Goal: Task Accomplishment & Management: Complete application form

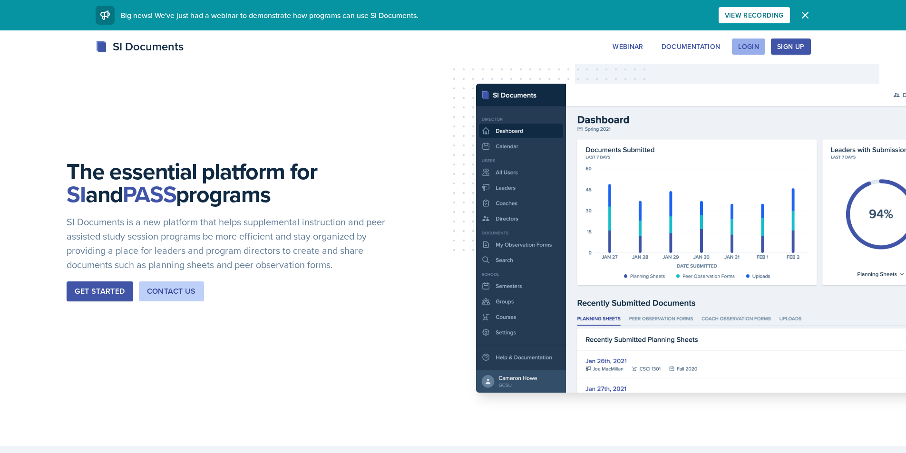
click at [744, 50] on div "Login" at bounding box center [748, 47] width 21 height 8
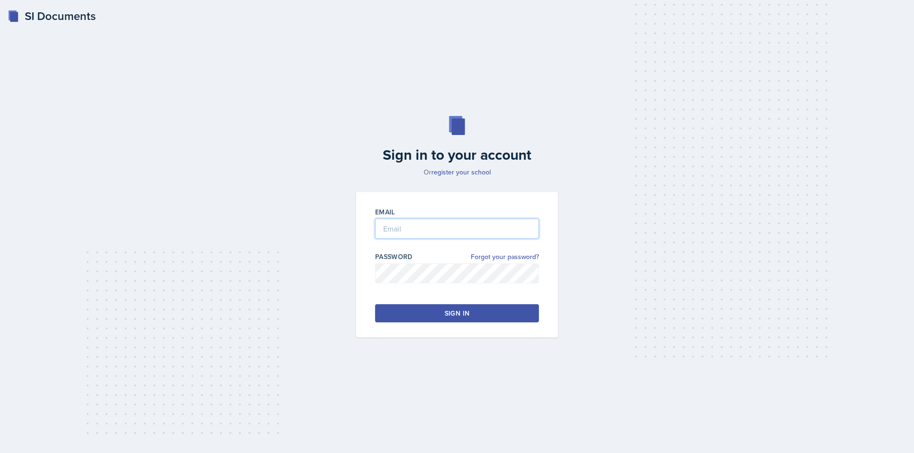
type input "[EMAIL_ADDRESS][DOMAIN_NAME]"
click at [467, 306] on button "Sign in" at bounding box center [457, 314] width 164 height 18
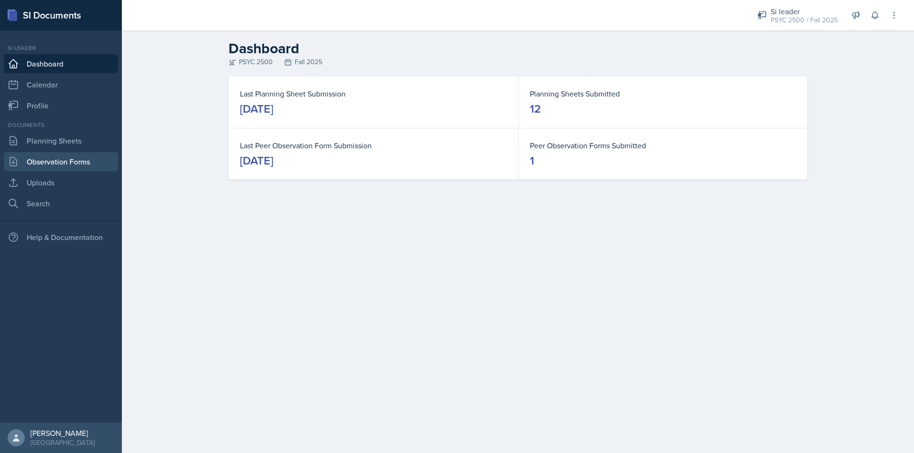
click at [58, 167] on link "Observation Forms" at bounding box center [61, 161] width 114 height 19
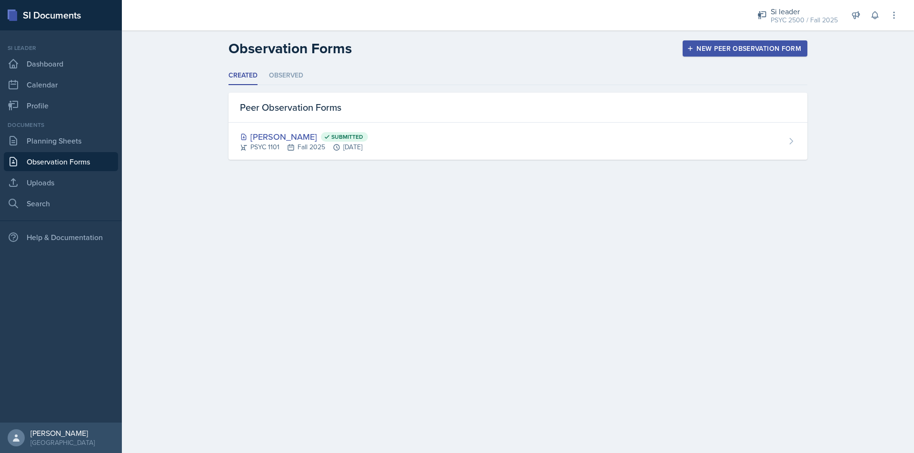
click at [697, 51] on div "New Peer Observation Form" at bounding box center [745, 49] width 112 height 8
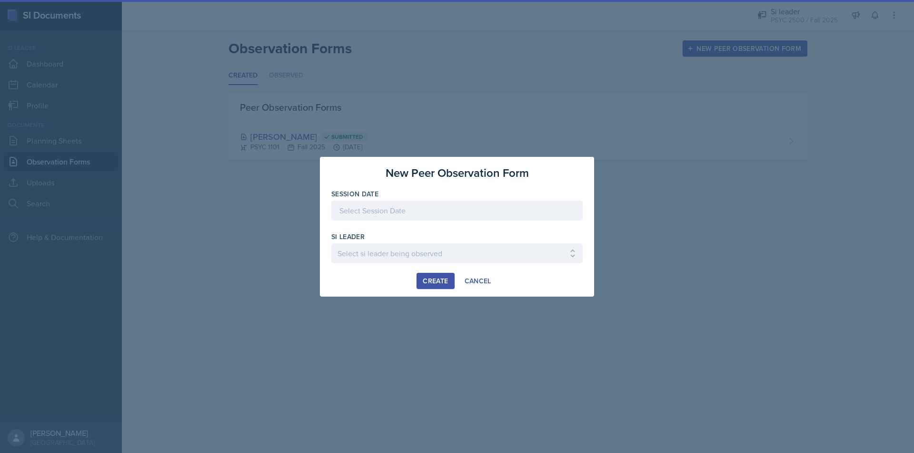
click at [385, 209] on div at bounding box center [456, 211] width 251 height 20
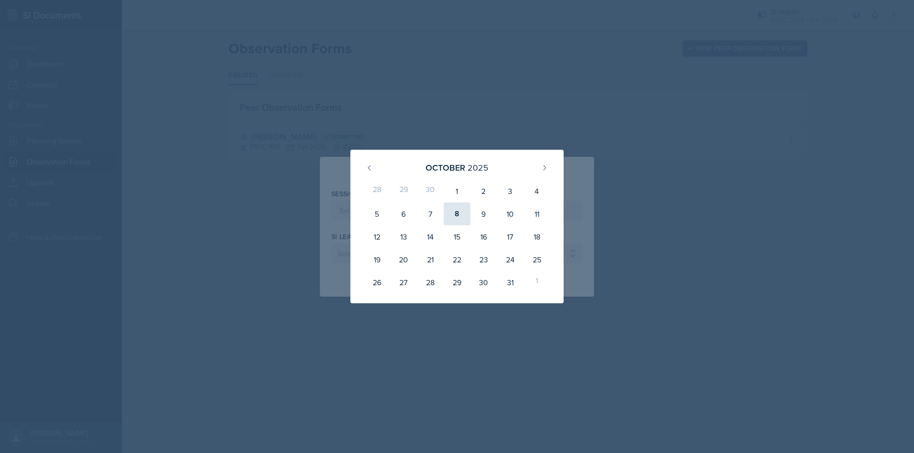
click at [462, 216] on div "8" at bounding box center [456, 214] width 27 height 23
type input "[DATE]"
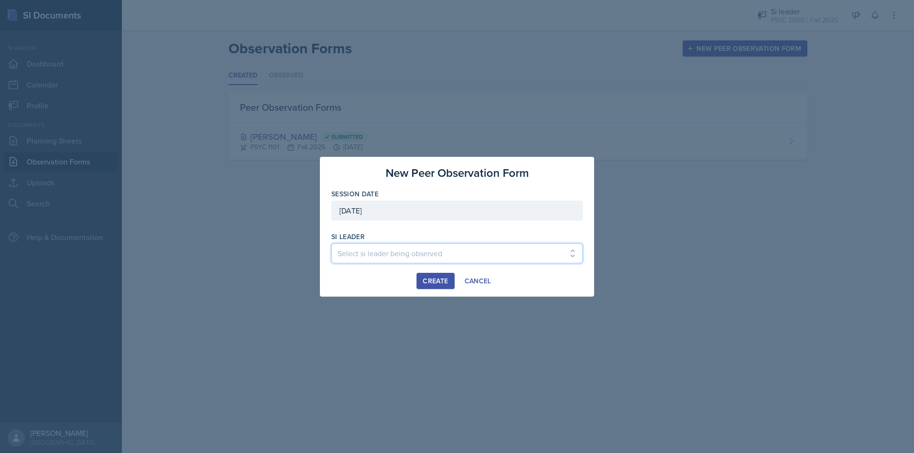
click at [432, 251] on select "Select si leader being observed [PERSON_NAME] / PSYC 1101 / SI-der Verse Malk A…" at bounding box center [456, 254] width 251 height 20
select select "2ca7f89e-85ef-489e-b85e-55b135d3ae8f"
click at [331, 244] on select "Select si leader being observed [PERSON_NAME] / PSYC 1101 / SI-der Verse Malk A…" at bounding box center [456, 254] width 251 height 20
click at [428, 285] on div "Create" at bounding box center [435, 281] width 25 height 8
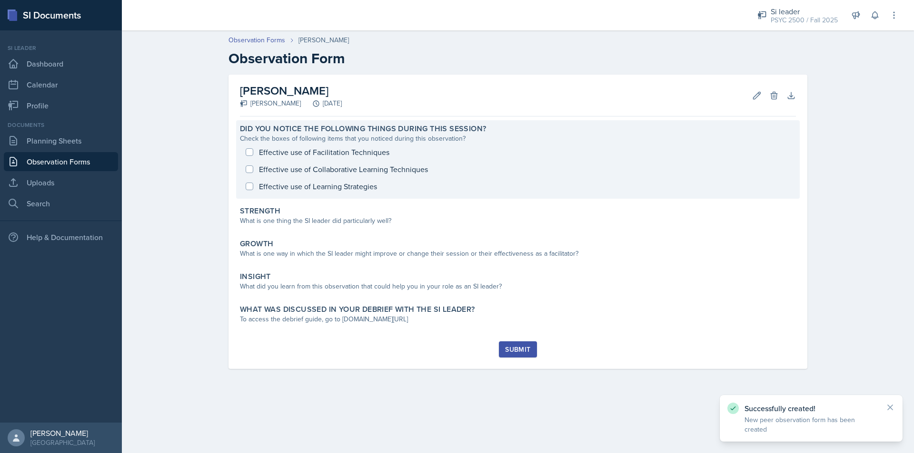
click at [246, 154] on div "Effective use of Facilitation Techniques Effective use of Collaborative Learnin…" at bounding box center [518, 169] width 556 height 51
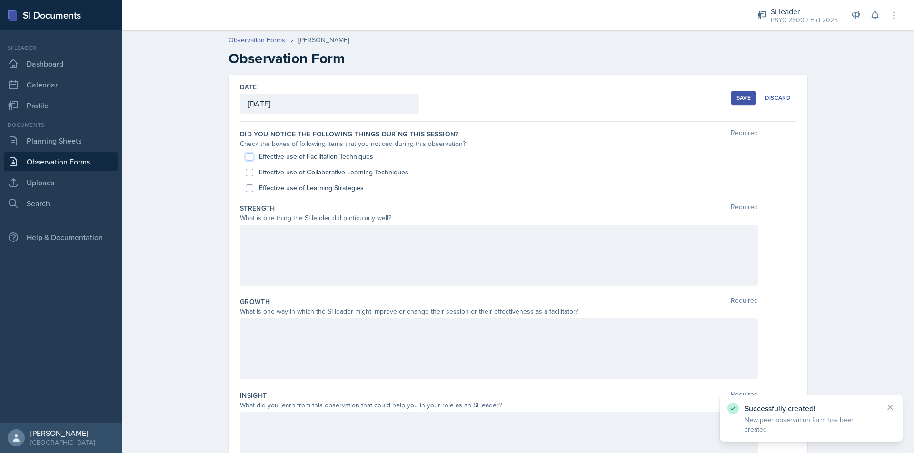
click at [246, 158] on input "Effective use of Facilitation Techniques" at bounding box center [250, 157] width 8 height 8
checkbox input "true"
click at [246, 175] on input "Effective use of Collaborative Learning Techniques" at bounding box center [250, 173] width 8 height 8
checkbox input "true"
click at [247, 193] on div "Effective use of Learning Strategies" at bounding box center [518, 188] width 544 height 16
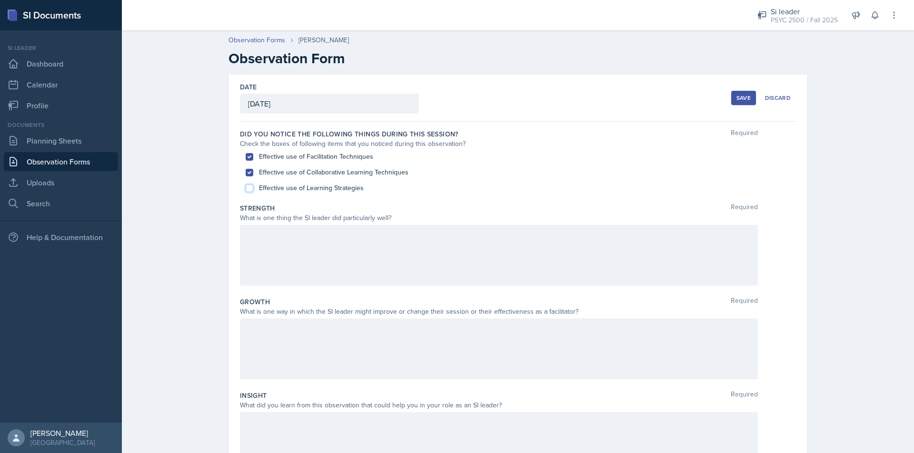
click at [247, 189] on input "Effective use of Learning Strategies" at bounding box center [250, 189] width 8 height 8
checkbox input "true"
click at [711, 24] on div at bounding box center [430, 15] width 603 height 30
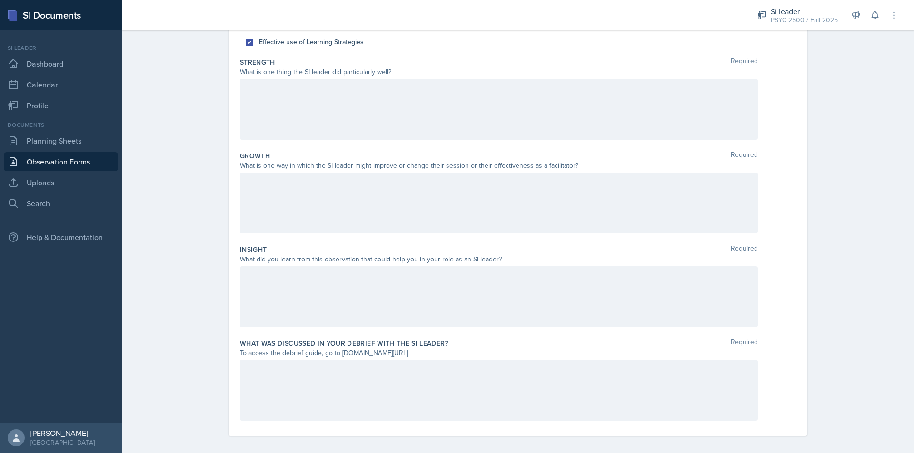
scroll to position [152, 0]
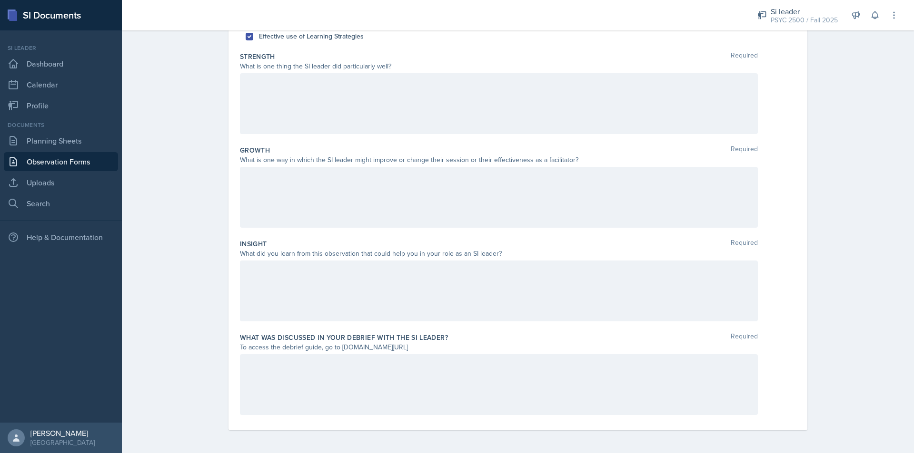
drag, startPoint x: 83, startPoint y: 361, endPoint x: 89, endPoint y: 345, distance: 17.3
click at [83, 361] on nav "Si leader Dashboard Calendar Profile Documents Planning Sheets Observation Form…" at bounding box center [61, 226] width 122 height 393
click at [283, 111] on div at bounding box center [499, 103] width 518 height 61
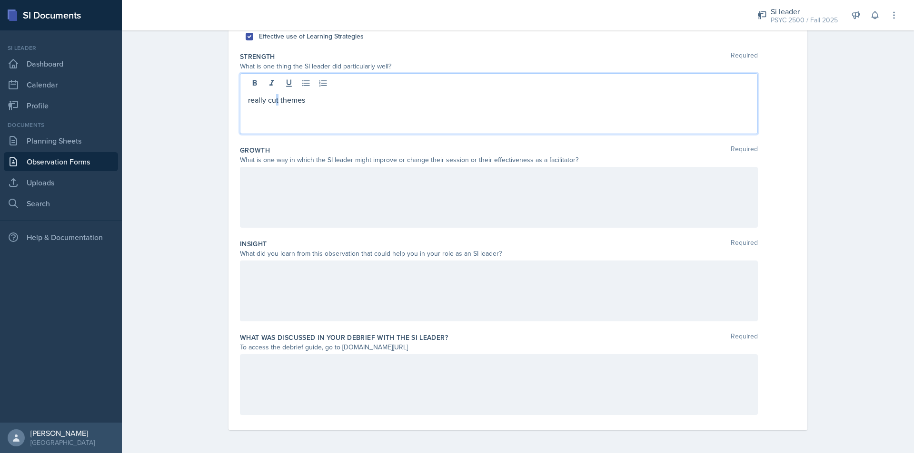
click at [274, 103] on p "really cut themes" at bounding box center [499, 99] width 502 height 11
click at [280, 105] on p "really cut themes" at bounding box center [499, 99] width 502 height 11
click at [275, 102] on p "really cut themes" at bounding box center [499, 99] width 502 height 11
click at [349, 100] on p "really cute themes" at bounding box center [499, 99] width 502 height 11
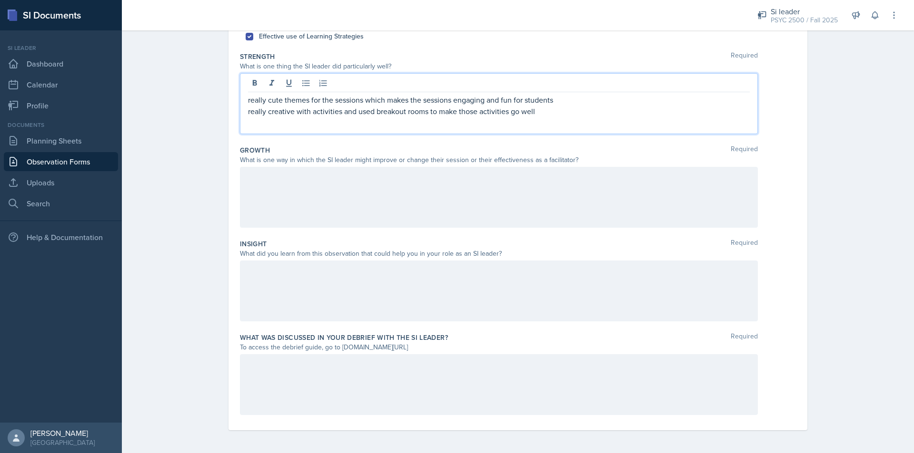
click at [288, 198] on div at bounding box center [499, 197] width 518 height 61
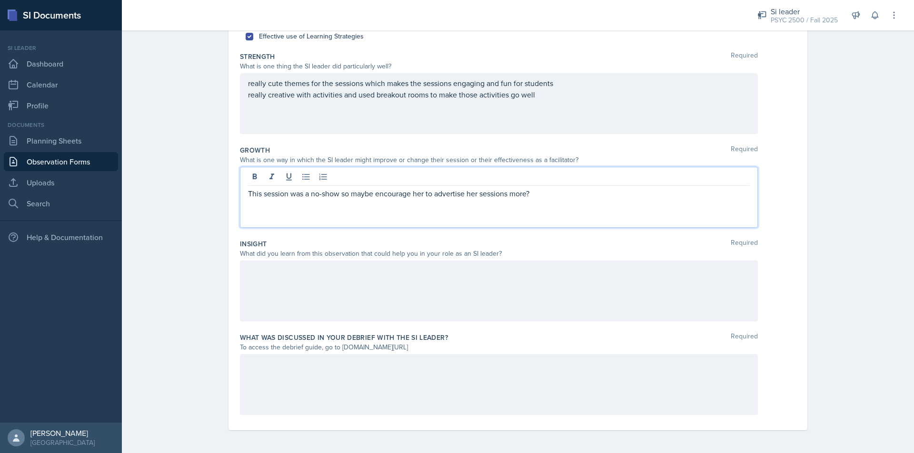
click at [279, 284] on div at bounding box center [499, 291] width 518 height 61
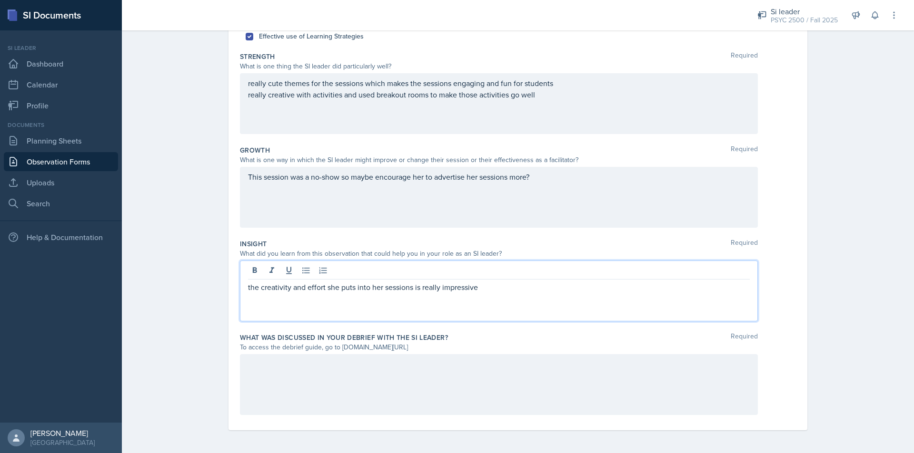
click at [319, 115] on div "really cute themes for the sessions which makes the sessions engaging and fun f…" at bounding box center [499, 103] width 518 height 61
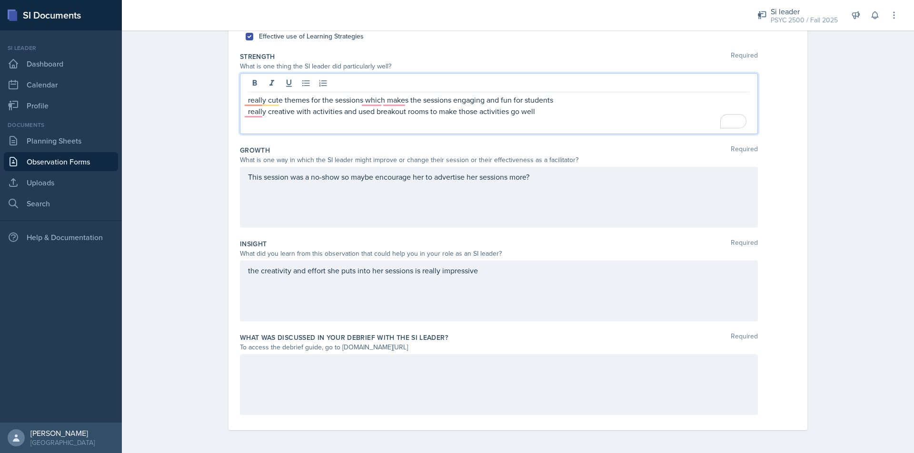
drag, startPoint x: 272, startPoint y: 119, endPoint x: 265, endPoint y: 131, distance: 13.9
click at [272, 119] on p "To enrich screen reader interactions, please activate Accessibility in Grammarl…" at bounding box center [499, 122] width 502 height 11
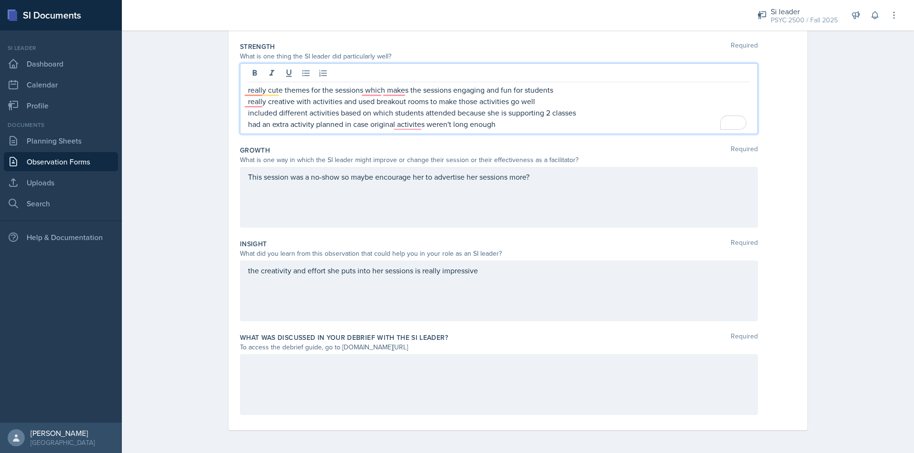
click at [314, 377] on div at bounding box center [499, 384] width 518 height 61
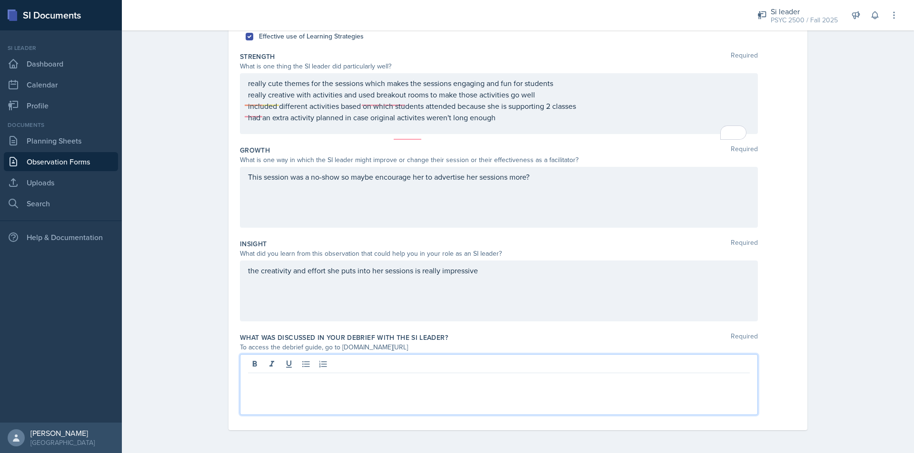
scroll to position [152, 0]
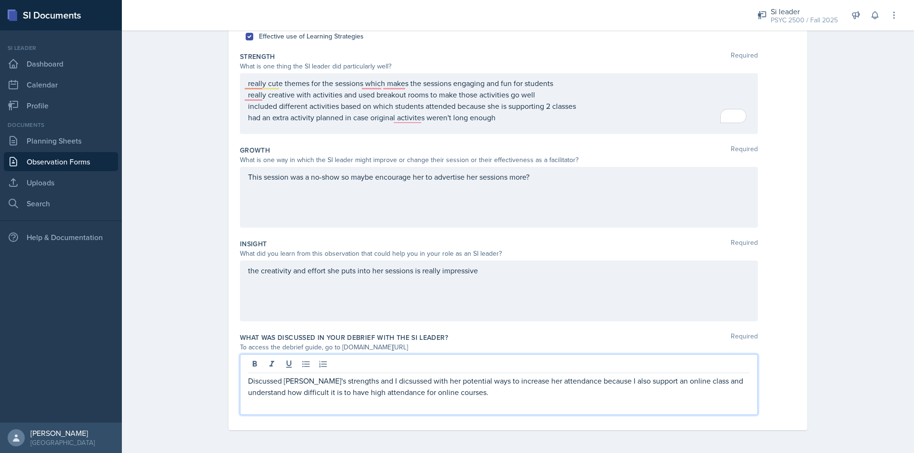
drag, startPoint x: 374, startPoint y: 384, endPoint x: 452, endPoint y: 155, distance: 241.2
click at [452, 155] on div "What is one way in which the SI leader might improve or change their session or…" at bounding box center [499, 160] width 518 height 10
drag, startPoint x: 376, startPoint y: 366, endPoint x: 372, endPoint y: 363, distance: 6.1
click at [352, 346] on div "To access the debrief guide, go to [DOMAIN_NAME][URL]" at bounding box center [499, 348] width 518 height 10
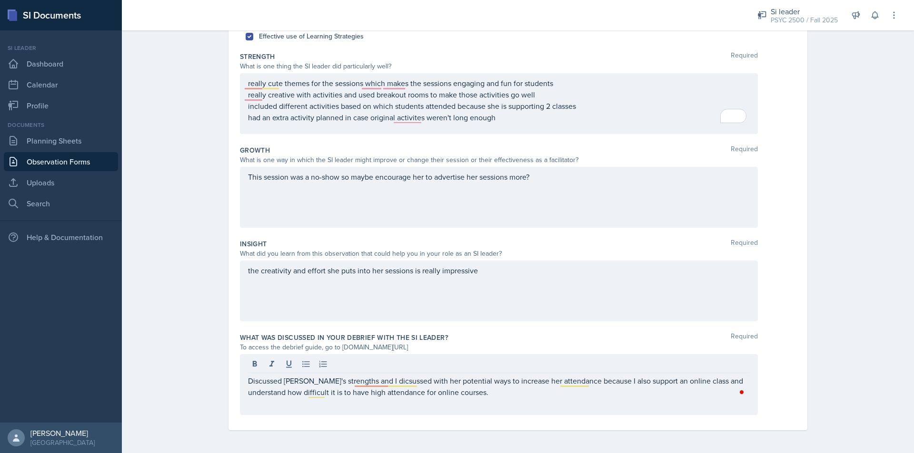
drag, startPoint x: 374, startPoint y: 365, endPoint x: 374, endPoint y: 374, distance: 9.0
click at [374, 374] on div "Discussed [PERSON_NAME]'s strengths and I dicsussed with her potential ways to …" at bounding box center [499, 384] width 518 height 61
click at [530, 134] on div "really cute themes for the sessions which makes the sessions engaging and fun f…" at bounding box center [499, 103] width 518 height 61
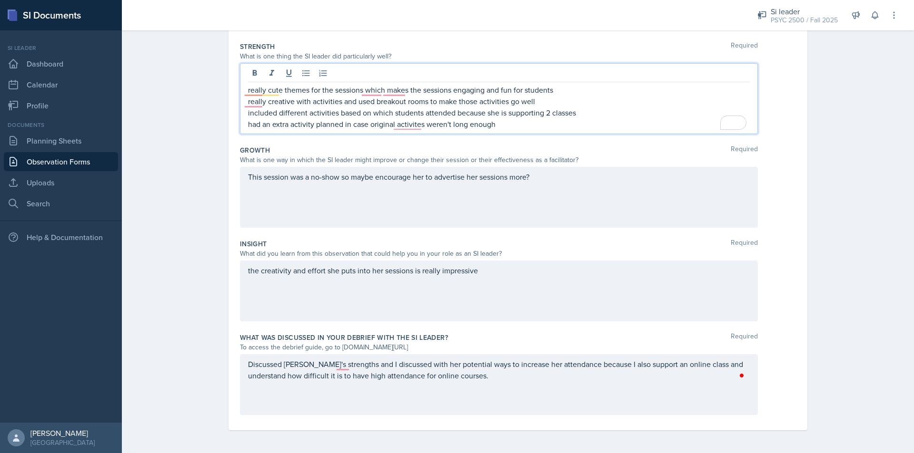
scroll to position [168, 0]
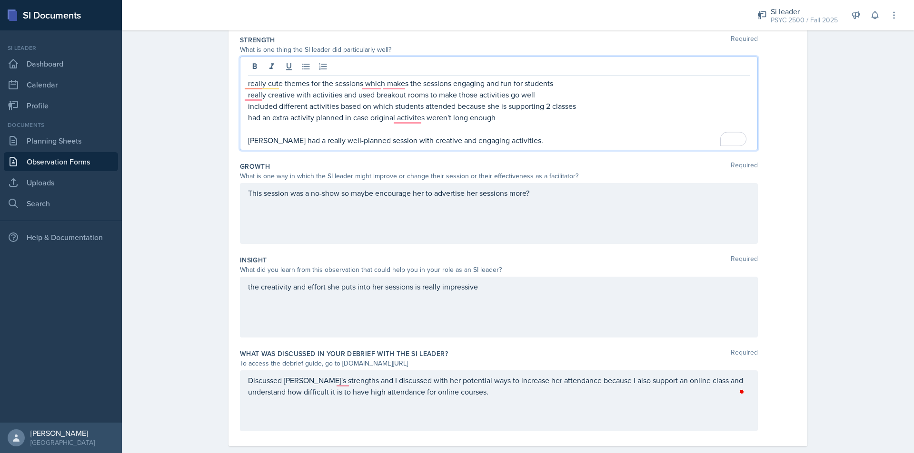
click at [500, 140] on p "[PERSON_NAME] had a really well-planned session with creative and engaging acti…" at bounding box center [499, 140] width 502 height 11
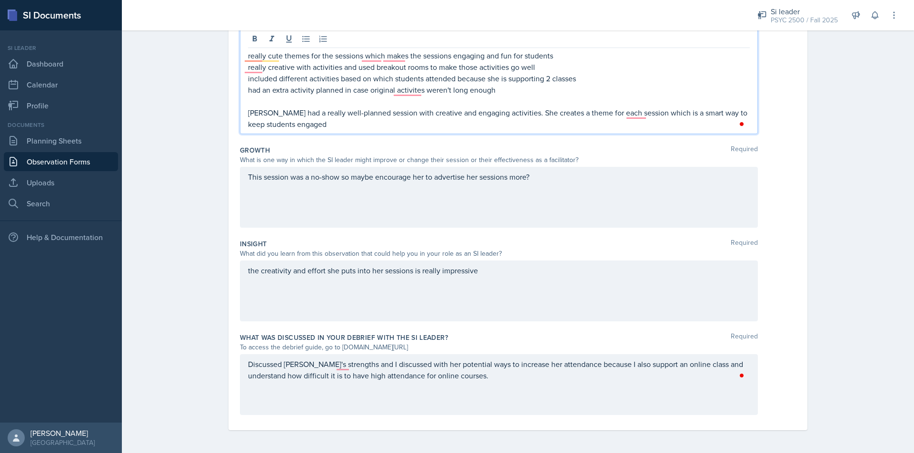
scroll to position [133, 0]
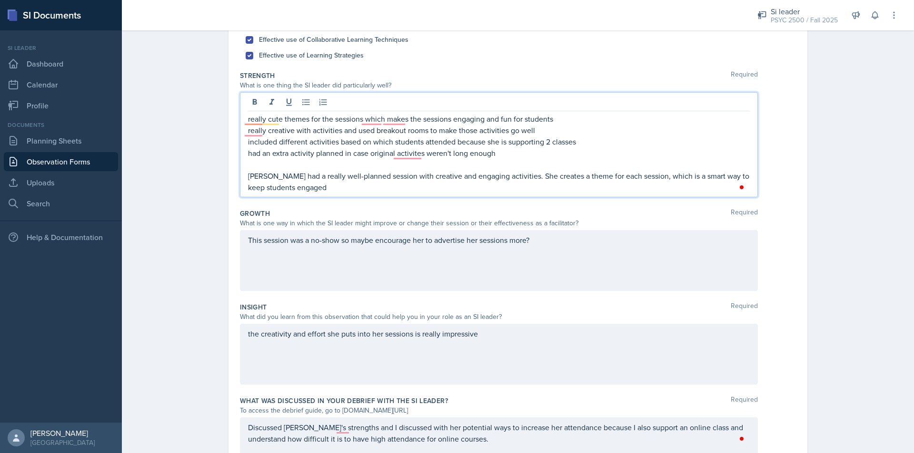
click at [248, 177] on p "[PERSON_NAME] had a really well-planned session with creative and engaging acti…" at bounding box center [499, 181] width 502 height 23
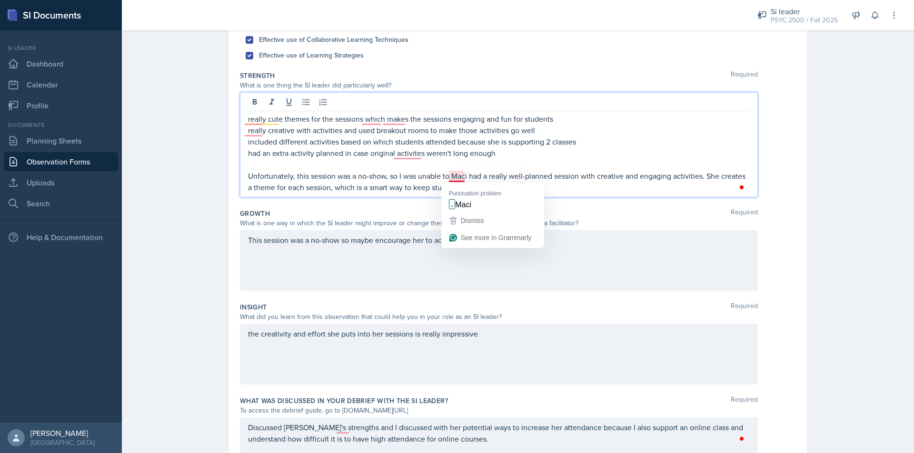
click at [448, 175] on p "Unfortunately, this session was a no-show, so I was unable to Maci had a really…" at bounding box center [499, 181] width 502 height 23
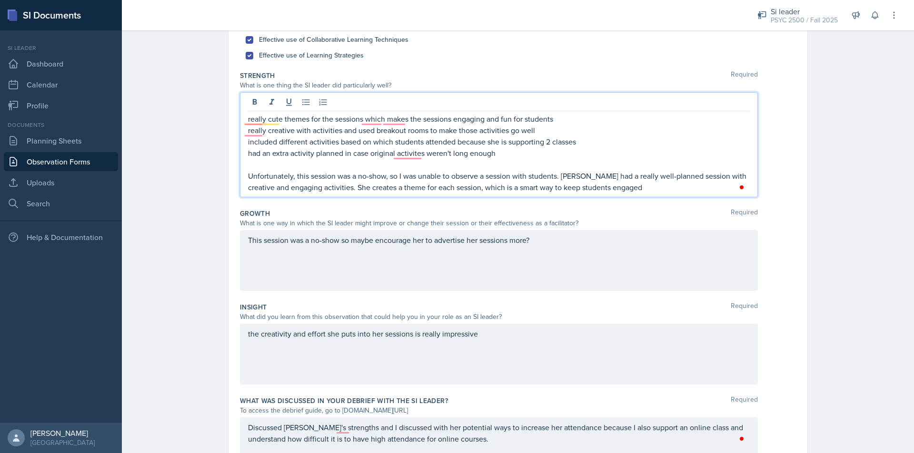
click at [556, 176] on p "Unfortunately, this session was a no-show, so I was unable to observe a session…" at bounding box center [499, 181] width 502 height 23
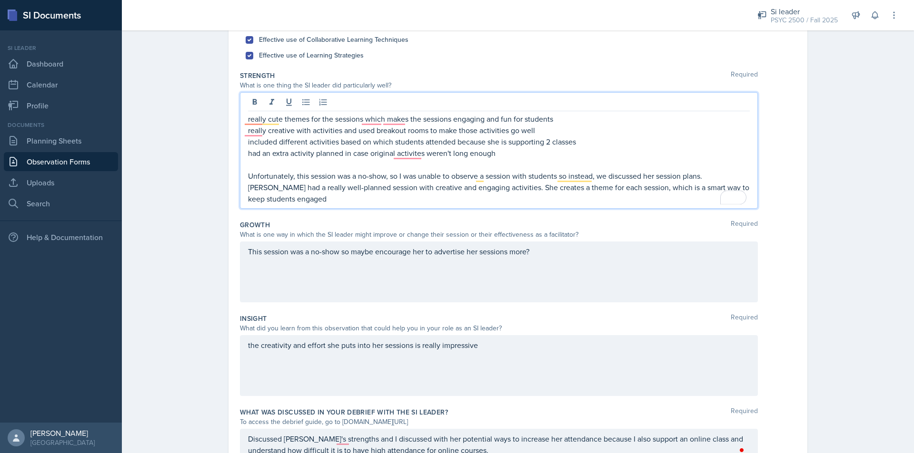
click at [345, 189] on p "Unfortunately, this session was a no-show, so I was unable to observe a session…" at bounding box center [499, 187] width 502 height 34
click at [367, 200] on p "Unfortunately, this session was a no-show, so I was unable to observe a session…" at bounding box center [499, 187] width 502 height 34
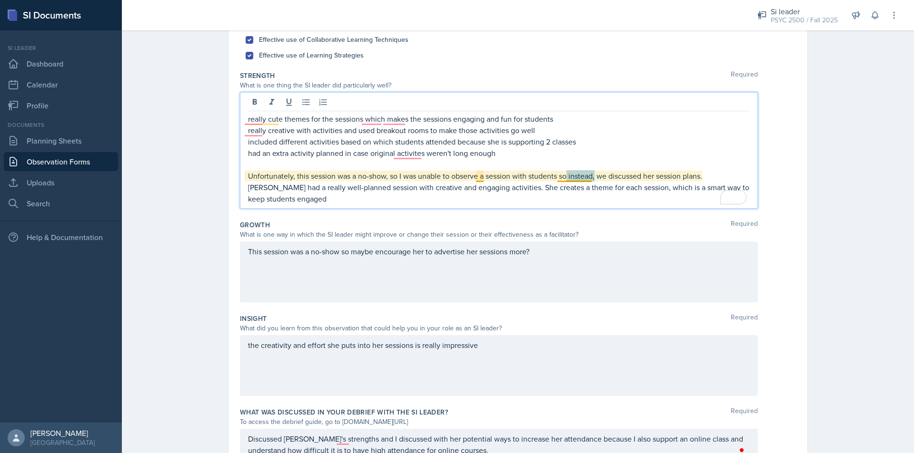
drag, startPoint x: 594, startPoint y: 179, endPoint x: 565, endPoint y: 177, distance: 28.6
click at [565, 177] on p "Unfortunately, this session was a no-show, so I was unable to observe a session…" at bounding box center [499, 187] width 502 height 34
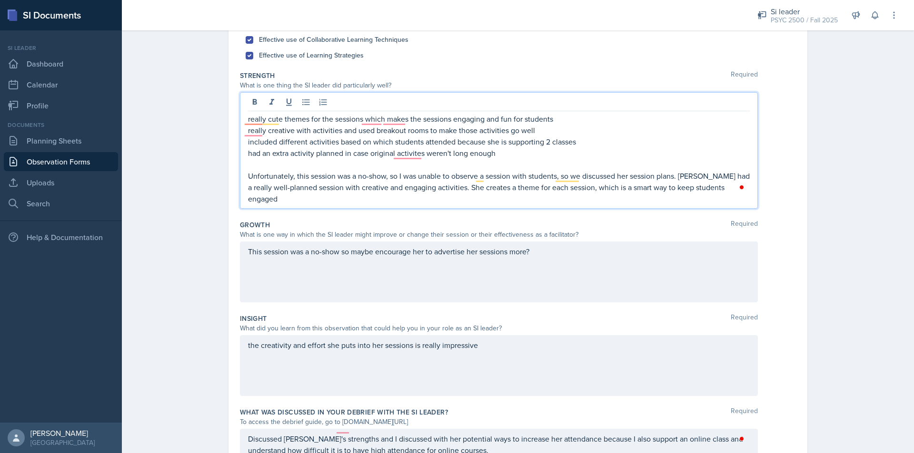
click at [734, 186] on p "Unfortunately, this session was a no-show, so I was unable to observe a session…" at bounding box center [499, 187] width 502 height 34
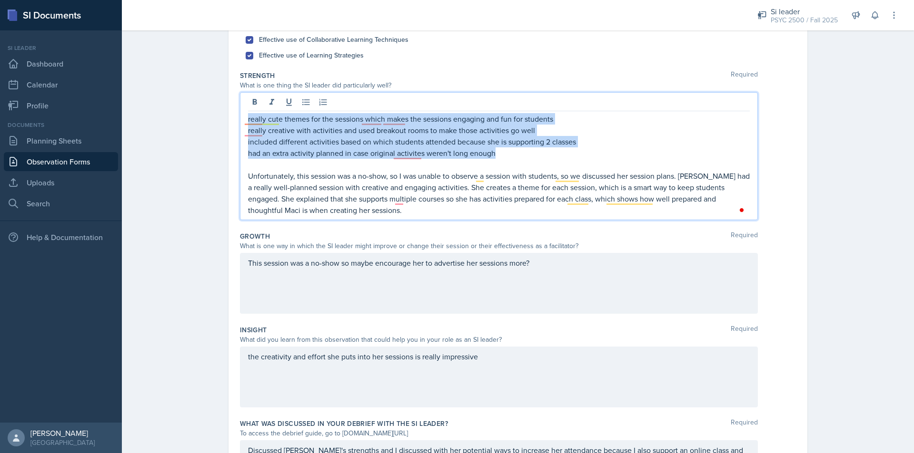
click at [242, 120] on main "Observation Forms [PERSON_NAME] Observation Form Date [DATE] [DATE] 28 29 30 1 …" at bounding box center [518, 241] width 792 height 423
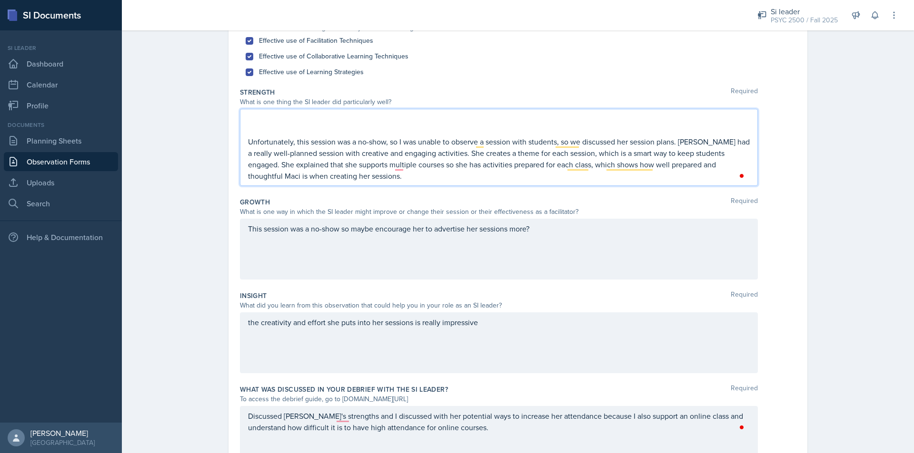
click at [248, 144] on p "Unfortunately, this session was a no-show, so I was unable to observe a session…" at bounding box center [499, 159] width 502 height 46
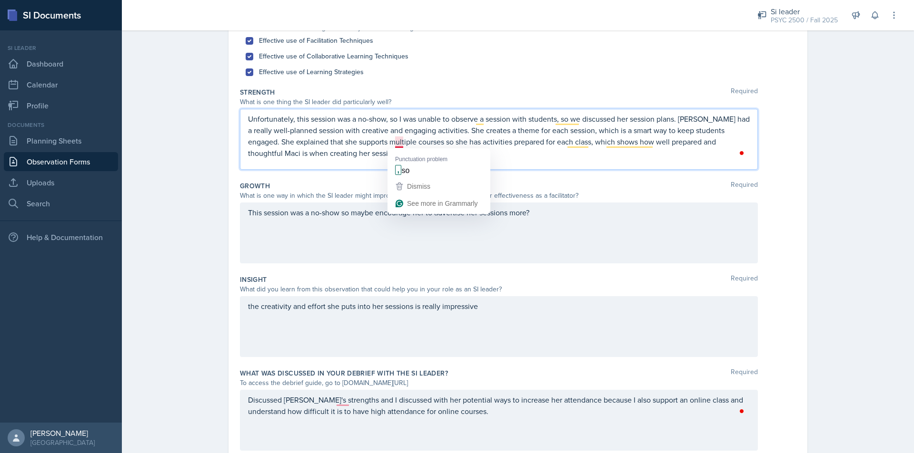
scroll to position [133, 0]
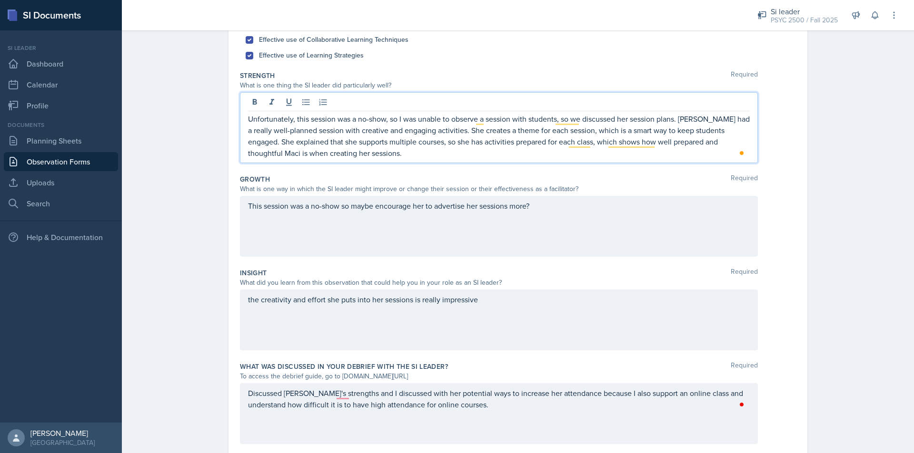
click at [533, 217] on div "This session was a no-show so maybe encourage her to advertise her sessions mor…" at bounding box center [499, 226] width 518 height 61
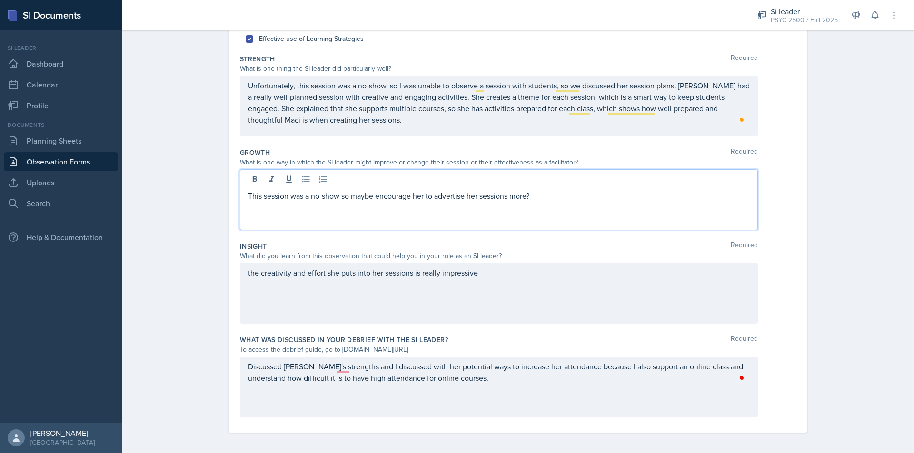
click at [262, 220] on div "This session was a no-show so maybe encourage her to advertise her sessions mor…" at bounding box center [499, 199] width 518 height 61
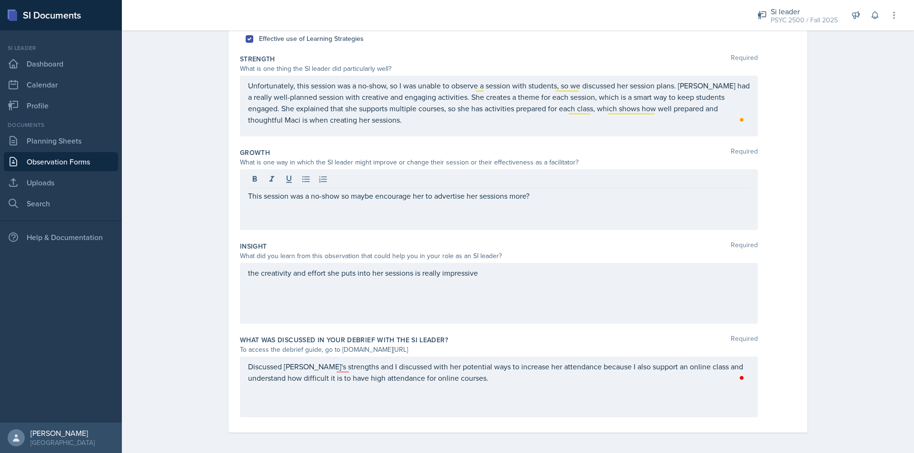
click at [253, 214] on div "This session was a no-show so maybe encourage her to advertise her sessions mor…" at bounding box center [499, 199] width 518 height 61
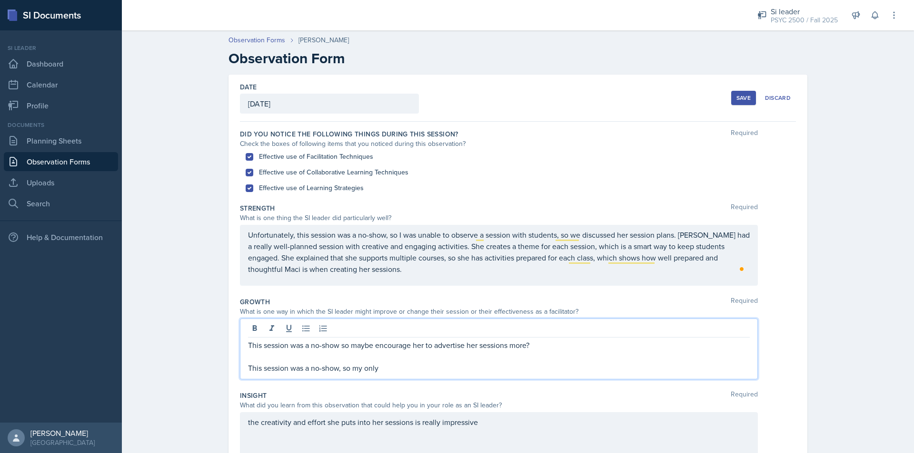
scroll to position [149, 0]
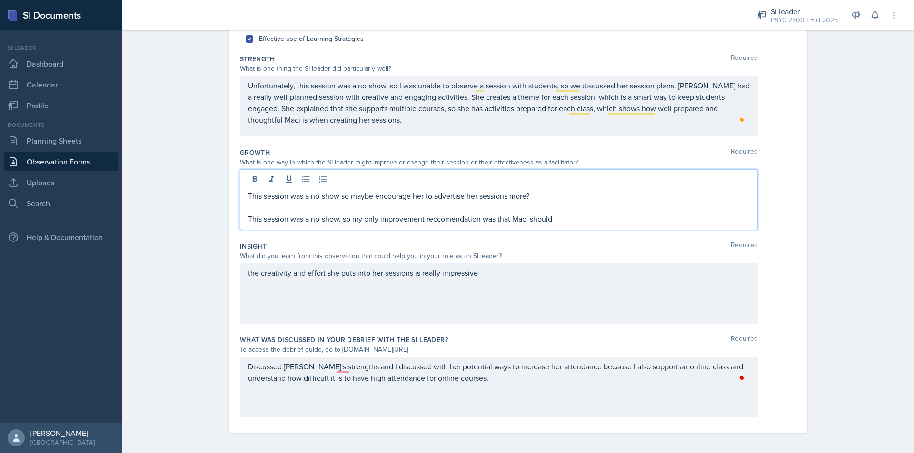
click at [452, 223] on p "This session was a no-show, so my only improvement reccomendation was that Maci…" at bounding box center [499, 218] width 502 height 11
click at [591, 218] on p "This session was a no-show, so my only improvement recommendation was that Maci…" at bounding box center [499, 218] width 502 height 11
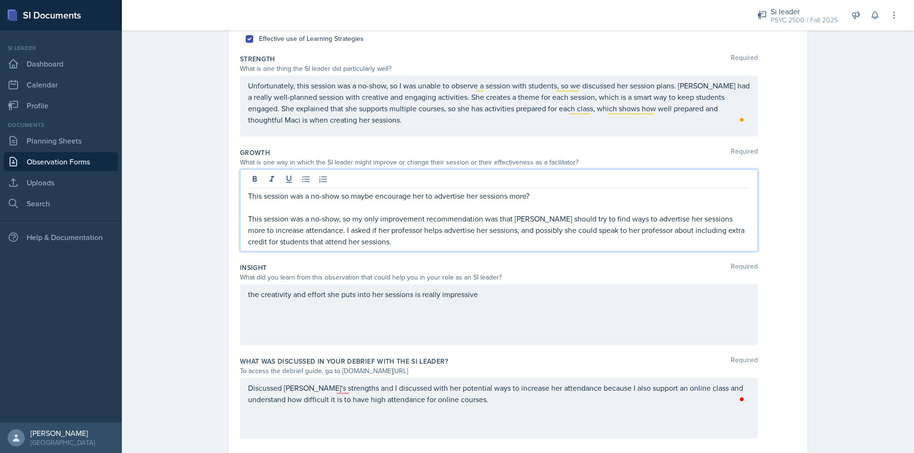
click at [299, 246] on p "This session was a no-show, so my only improvement recommendation was that Maci…" at bounding box center [499, 230] width 502 height 34
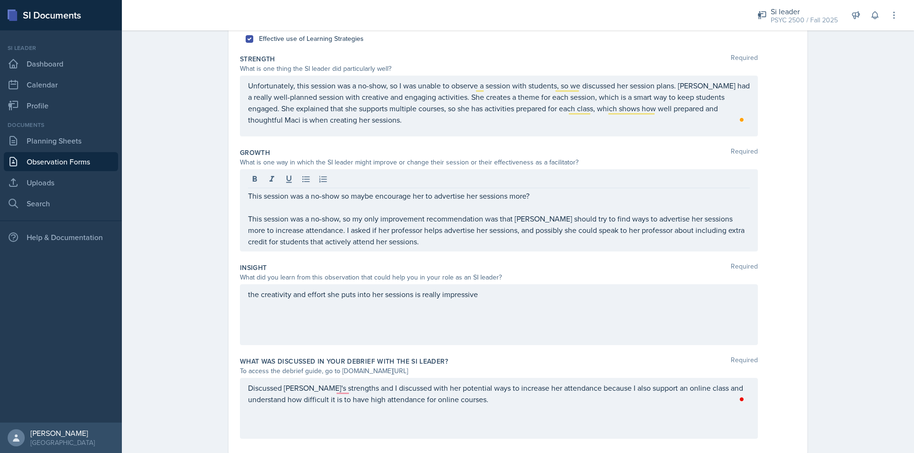
click at [427, 249] on div "This session was a no-show so maybe encourage her to advertise her sessions mor…" at bounding box center [499, 210] width 518 height 82
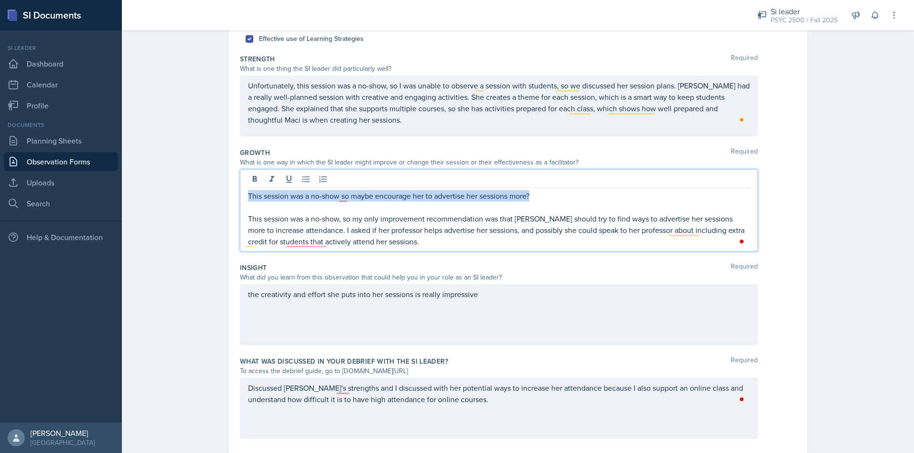
drag, startPoint x: 541, startPoint y: 199, endPoint x: 237, endPoint y: 196, distance: 304.5
click at [240, 196] on div "This session was a no-show so maybe encourage her to advertise her sessions mor…" at bounding box center [499, 210] width 518 height 82
click at [244, 218] on div "This session was a no-show, so my only improvement recommendation was that Maci…" at bounding box center [499, 210] width 518 height 82
click at [248, 216] on p "This session was a no-show, so my only improvement recommendation was that Maci…" at bounding box center [499, 230] width 502 height 34
click at [248, 217] on p "This session was a no-show, so my only improvement recommendation was that Maci…" at bounding box center [499, 230] width 502 height 34
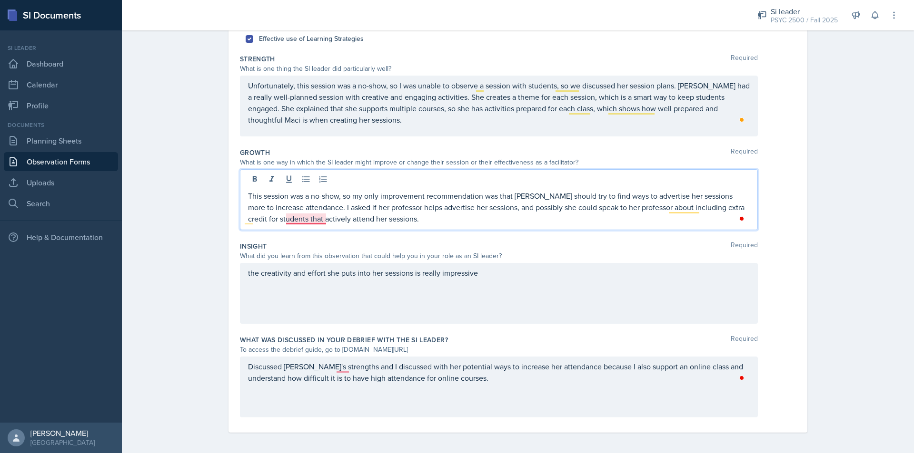
click at [304, 216] on p "This session was a no-show, so my only improvement recommendation was that Maci…" at bounding box center [499, 207] width 502 height 34
click at [400, 222] on p "This session was a no-show, so my only improvement recommendation was that Maci…" at bounding box center [499, 207] width 502 height 34
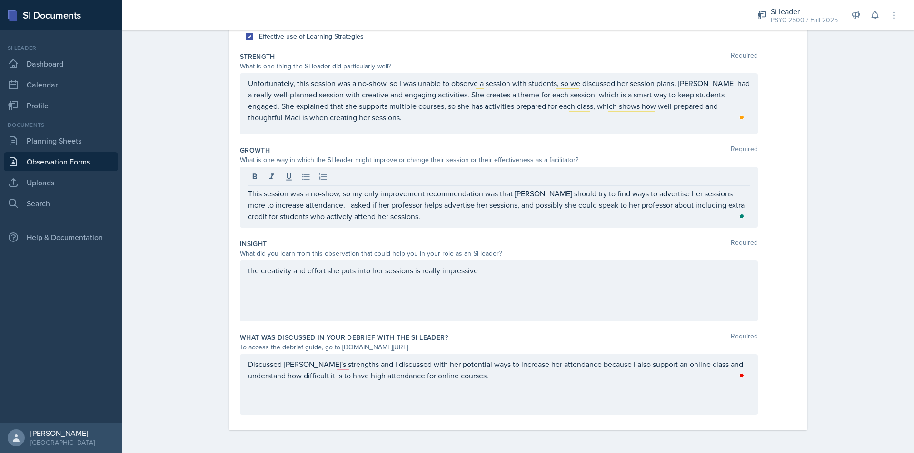
click at [442, 305] on div "the creativity and effort she puts into her sessions is really impressive" at bounding box center [499, 291] width 518 height 61
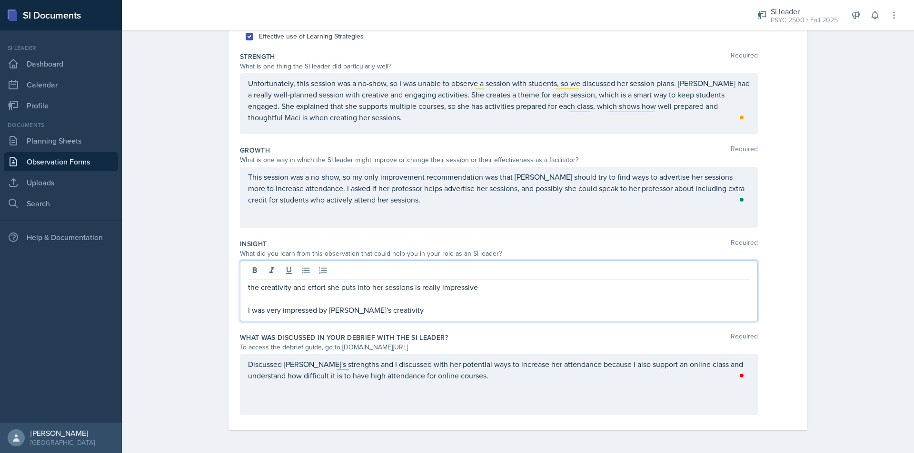
click at [421, 312] on p "I was very impressed by Maci's creativity" at bounding box center [499, 310] width 502 height 11
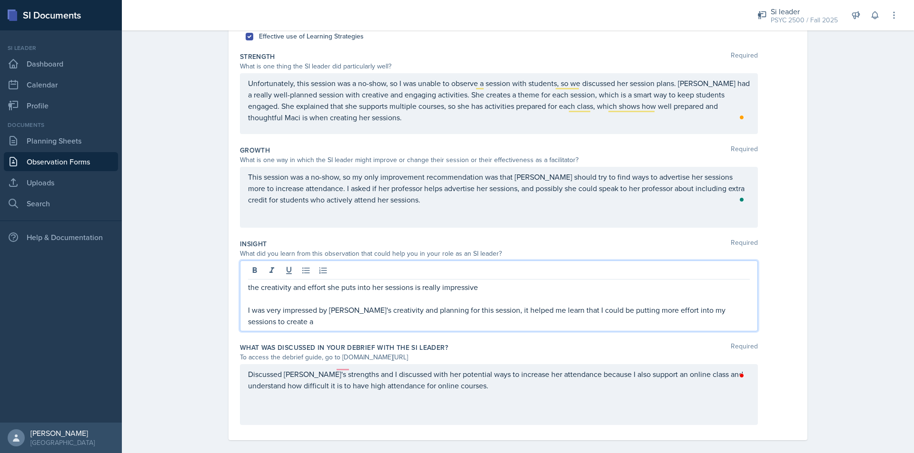
scroll to position [162, 0]
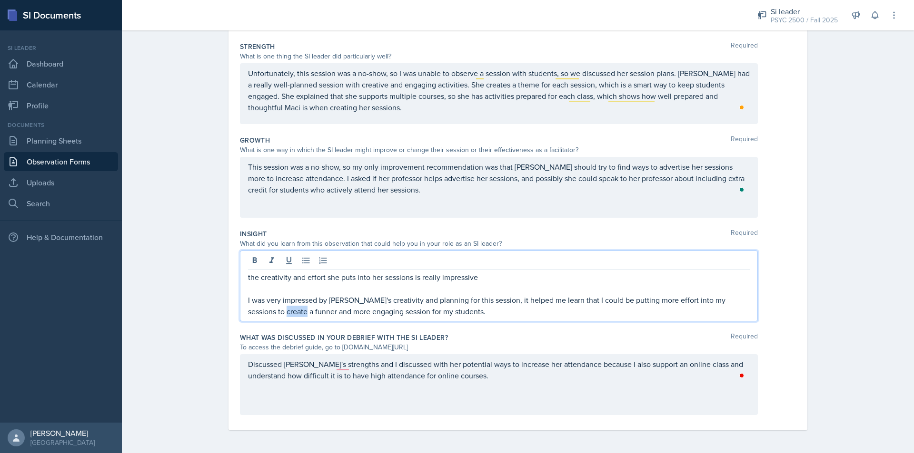
drag, startPoint x: 261, startPoint y: 315, endPoint x: 251, endPoint y: 316, distance: 10.2
click at [251, 316] on p "I was very impressed by Maci's creativity and planning for this session, it hel…" at bounding box center [499, 306] width 502 height 23
drag, startPoint x: 269, startPoint y: 313, endPoint x: 251, endPoint y: 314, distance: 18.1
click at [251, 314] on p "I was very impressed by Maci's creativity and planning for this session, it hel…" at bounding box center [499, 306] width 502 height 23
click at [308, 310] on p "I was very impressed by Maci's creativity and planning for this session, it hel…" at bounding box center [499, 306] width 502 height 23
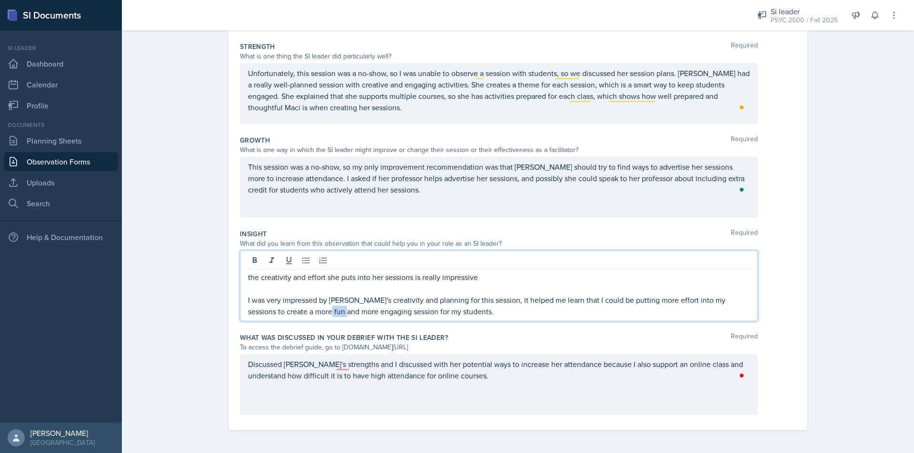
click at [308, 310] on p "I was very impressed by Maci's creativity and planning for this session, it hel…" at bounding box center [499, 306] width 502 height 23
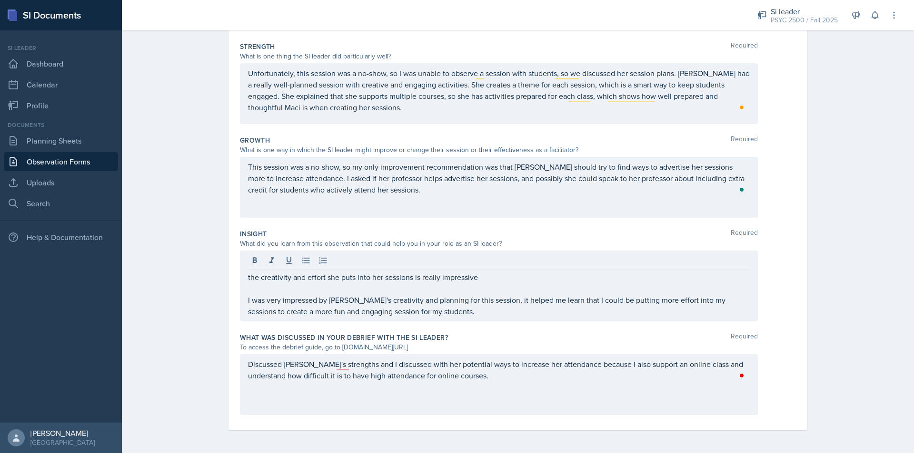
drag, startPoint x: 482, startPoint y: 269, endPoint x: 319, endPoint y: 276, distance: 162.9
click at [319, 276] on div "the creativity and effort she puts into her sessions is really impressive I was…" at bounding box center [499, 286] width 518 height 71
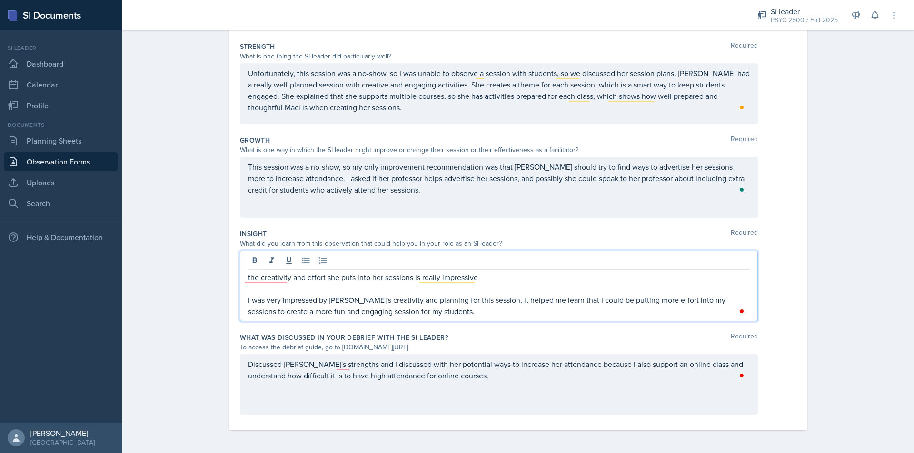
drag, startPoint x: 517, startPoint y: 284, endPoint x: 244, endPoint y: 281, distance: 272.7
click at [243, 282] on div "the creativity and effort she puts into her sessions is really impressive I was…" at bounding box center [499, 286] width 518 height 71
click at [287, 279] on p "the creativity and effort she puts into her sessions is really impressive" at bounding box center [499, 277] width 502 height 11
drag, startPoint x: 458, startPoint y: 280, endPoint x: 218, endPoint y: 280, distance: 239.8
click at [218, 279] on div "Date October 8th, 2025 October 2025 28 29 30 1 2 3 4 5 6 7 8 9 10 11 12 13 14 1…" at bounding box center [517, 183] width 609 height 541
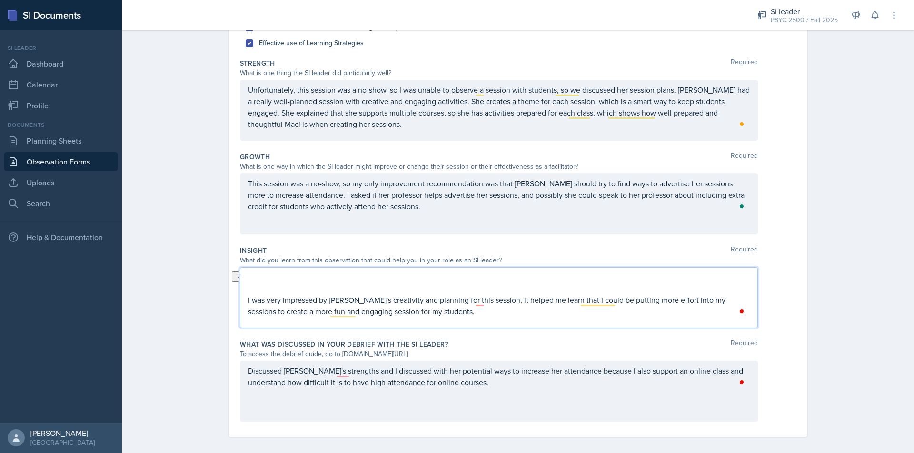
click at [243, 297] on div "I was very impressed by Maci's creativity and planning for this session, it hel…" at bounding box center [499, 297] width 518 height 61
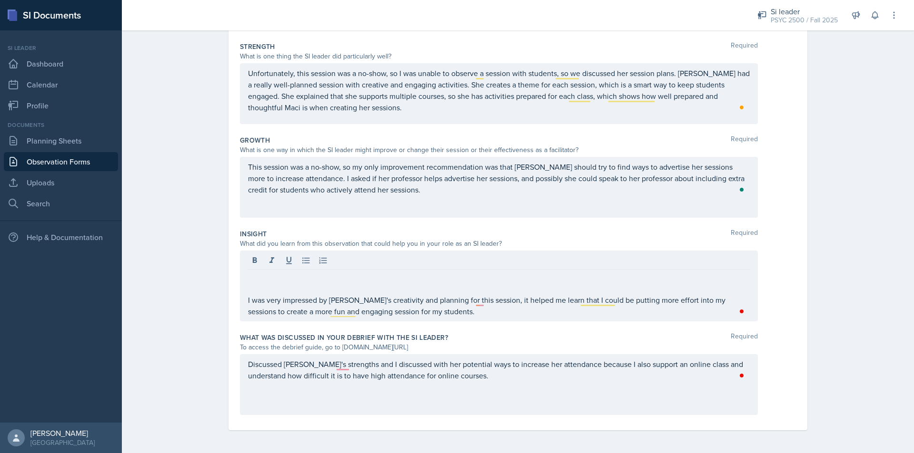
click at [243, 303] on div "I was very impressed by Maci's creativity and planning for this session, it hel…" at bounding box center [499, 286] width 518 height 71
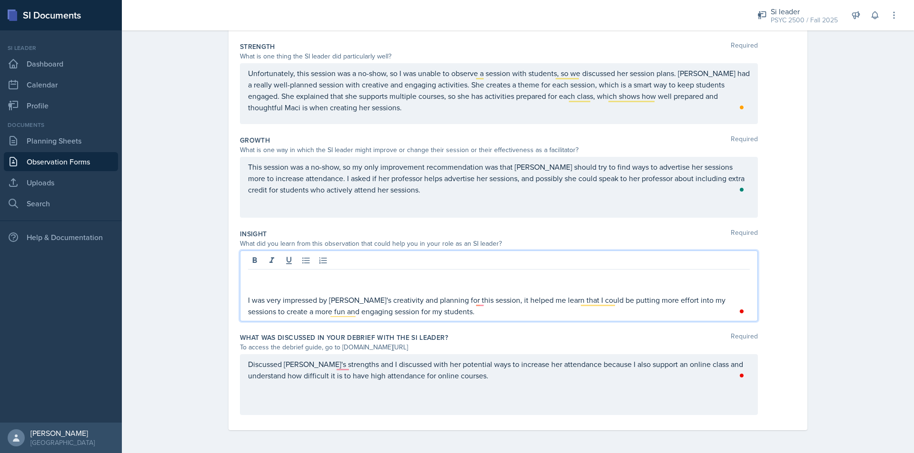
click at [248, 302] on p "I was very impressed by Maci's creativity and planning for this session, it hel…" at bounding box center [499, 306] width 502 height 23
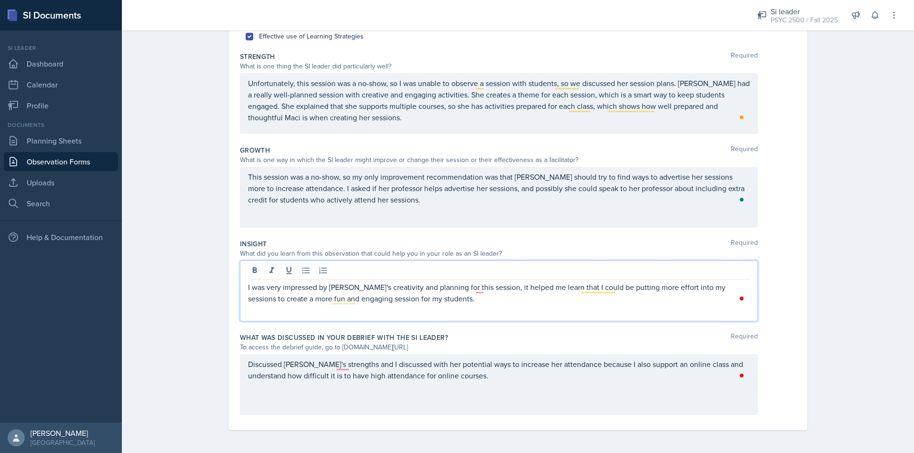
click at [457, 312] on div "I was very impressed by Maci's creativity and planning for this session, it hel…" at bounding box center [499, 291] width 518 height 61
click at [349, 399] on div "Discussed [PERSON_NAME]'s strengths and I discussed with her potential ways to …" at bounding box center [499, 384] width 518 height 61
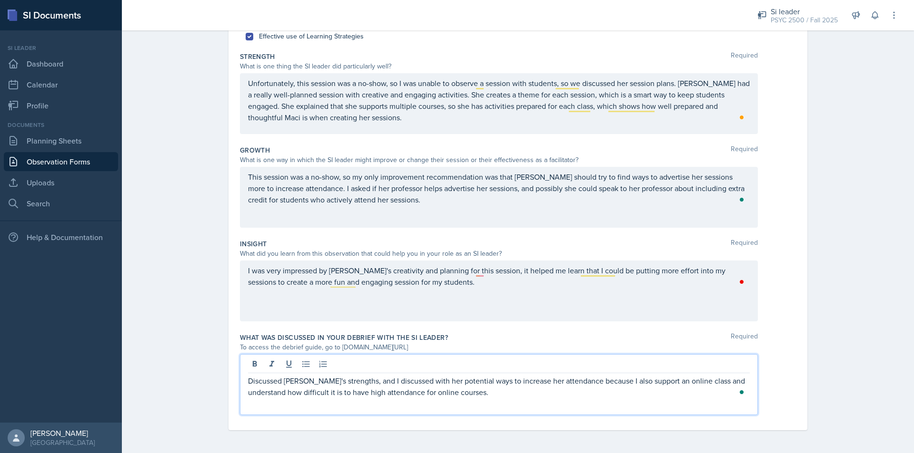
click at [474, 393] on p "Discussed Maci's strengths, and I discussed with her potential ways to increase…" at bounding box center [499, 386] width 502 height 23
click at [447, 400] on p "Discussed Maci's strengths, and I discussed with her potential ways to increase…" at bounding box center [499, 392] width 502 height 34
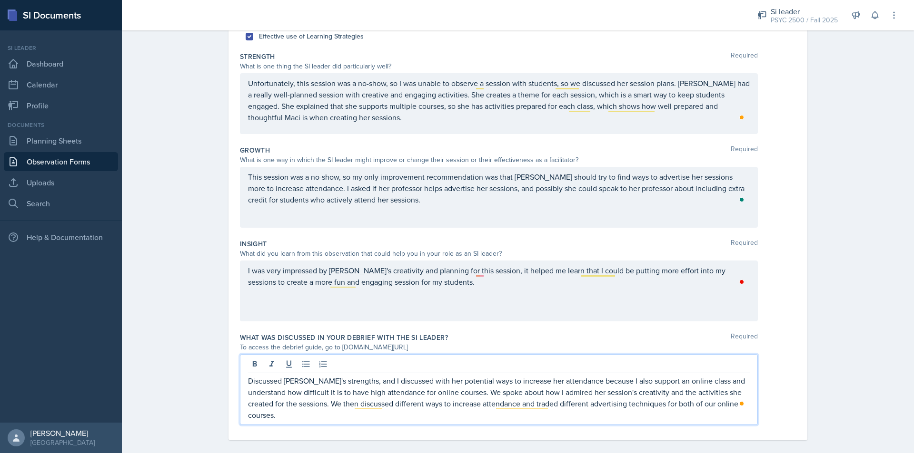
click at [846, 272] on div "Observation Forms [PERSON_NAME] Observation Form Date [DATE] [DATE] 28 29 30 1 …" at bounding box center [518, 169] width 792 height 590
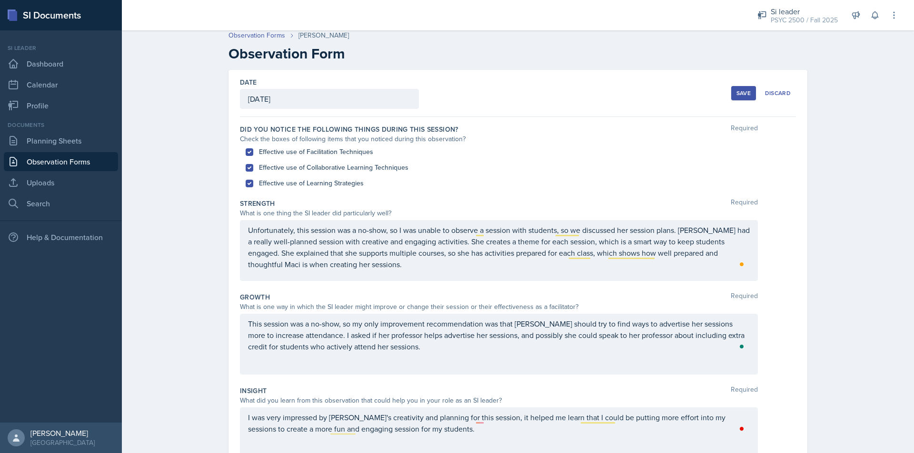
scroll to position [0, 0]
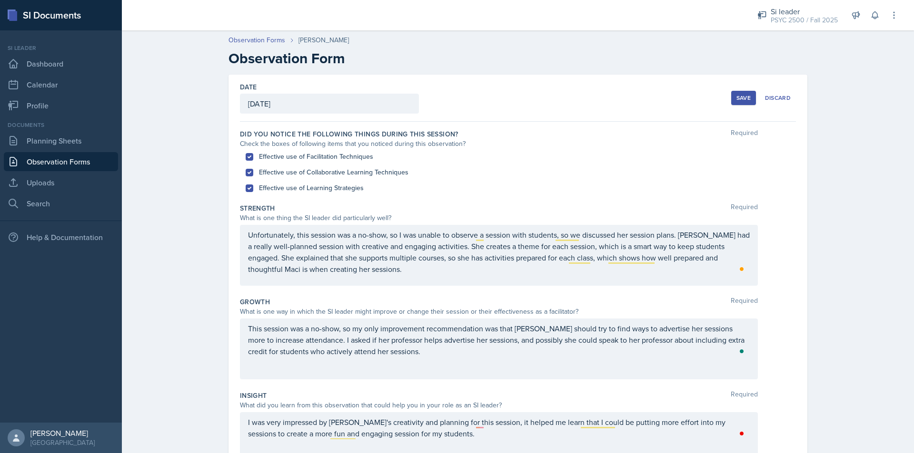
click at [738, 98] on div "Save" at bounding box center [743, 98] width 14 height 8
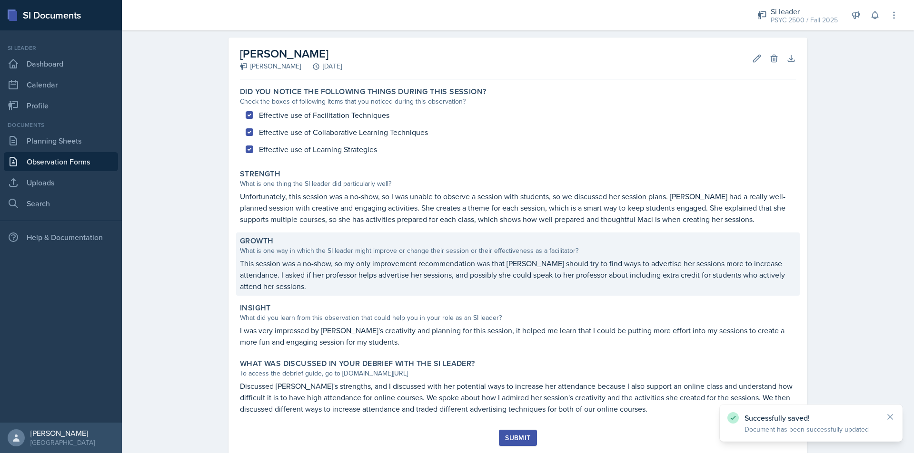
scroll to position [64, 0]
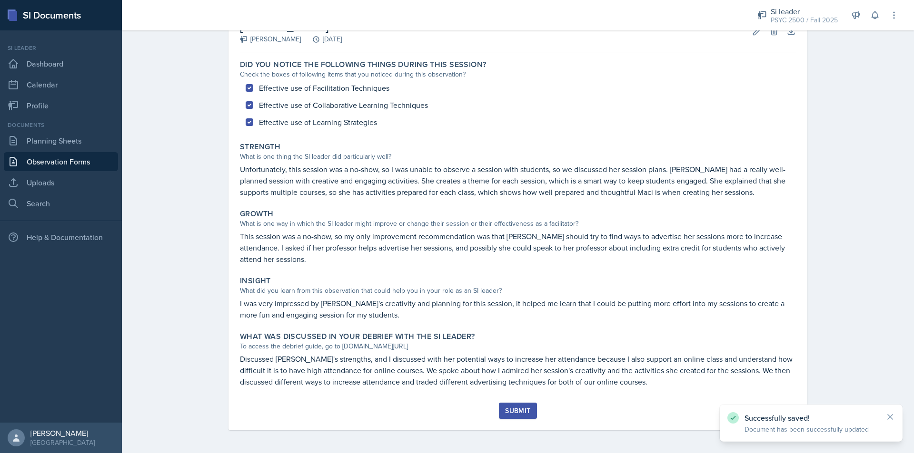
click at [512, 408] on div "Submit" at bounding box center [517, 411] width 25 height 8
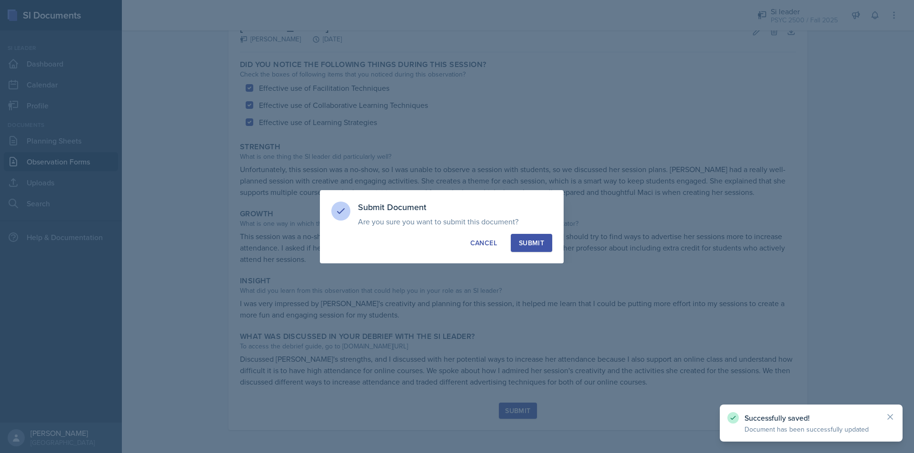
click at [531, 245] on div "Submit" at bounding box center [531, 243] width 25 height 10
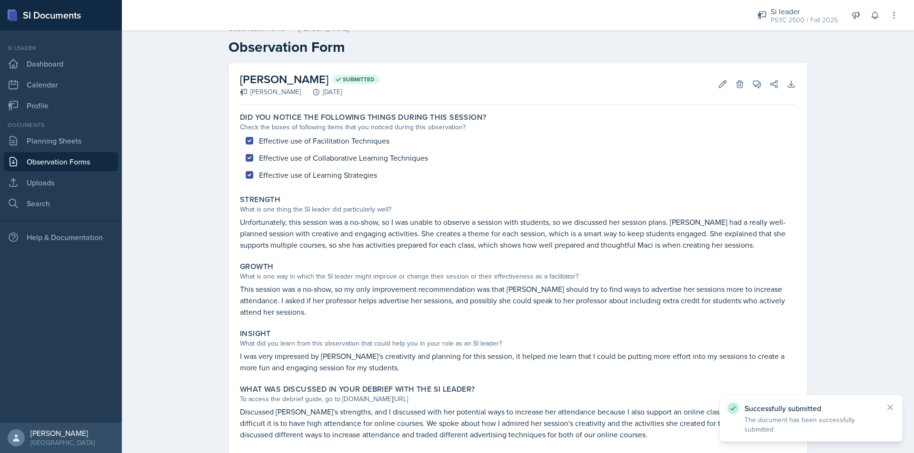
scroll to position [0, 0]
